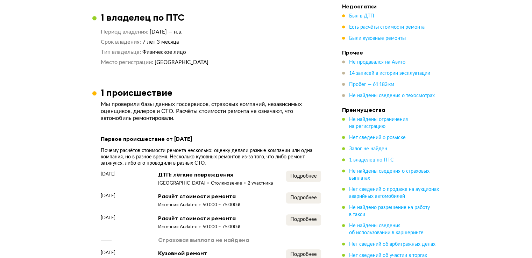
scroll to position [530, 0]
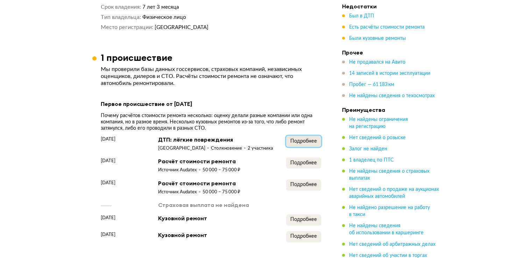
click at [303, 144] on span "Подробнее" at bounding box center [303, 141] width 27 height 5
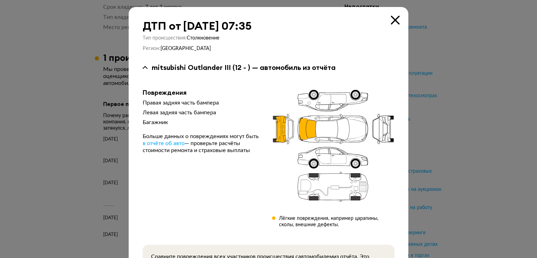
click at [393, 17] on icon at bounding box center [395, 20] width 9 height 9
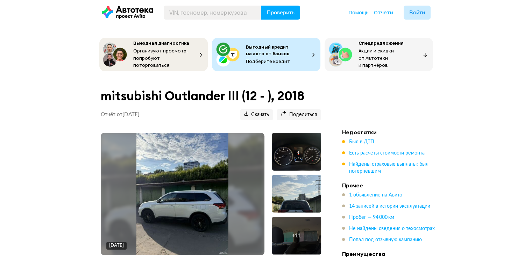
scroll to position [730, 0]
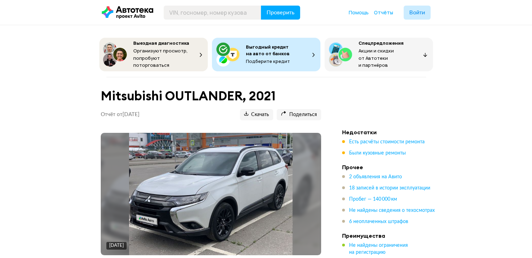
scroll to position [35, 0]
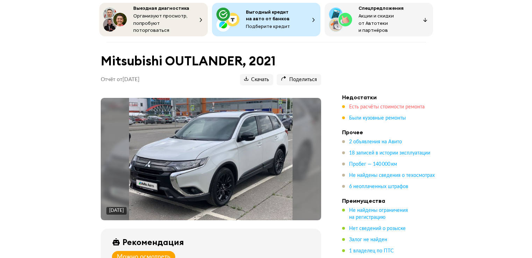
click at [395, 107] on span "Есть расчёты стоимости ремонта" at bounding box center [386, 106] width 75 height 5
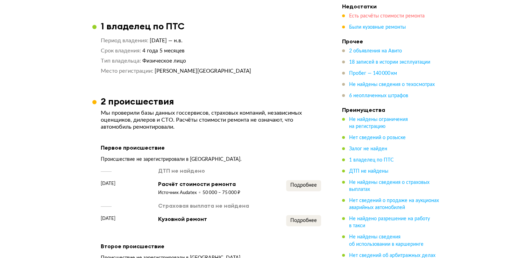
scroll to position [765, 0]
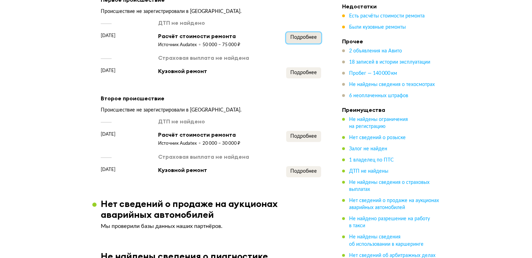
click at [304, 40] on span "Подробнее" at bounding box center [303, 37] width 27 height 5
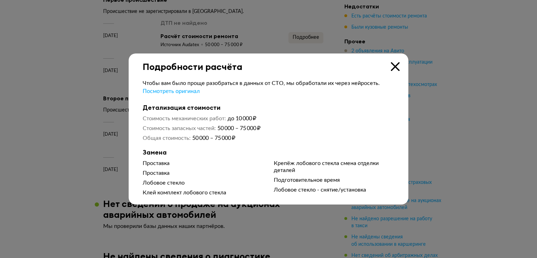
click at [396, 65] on icon at bounding box center [395, 66] width 9 height 9
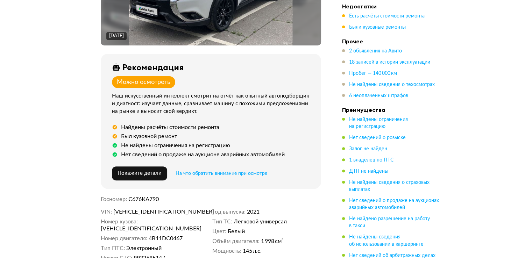
scroll to position [280, 0]
